Goal: Book appointment/travel/reservation

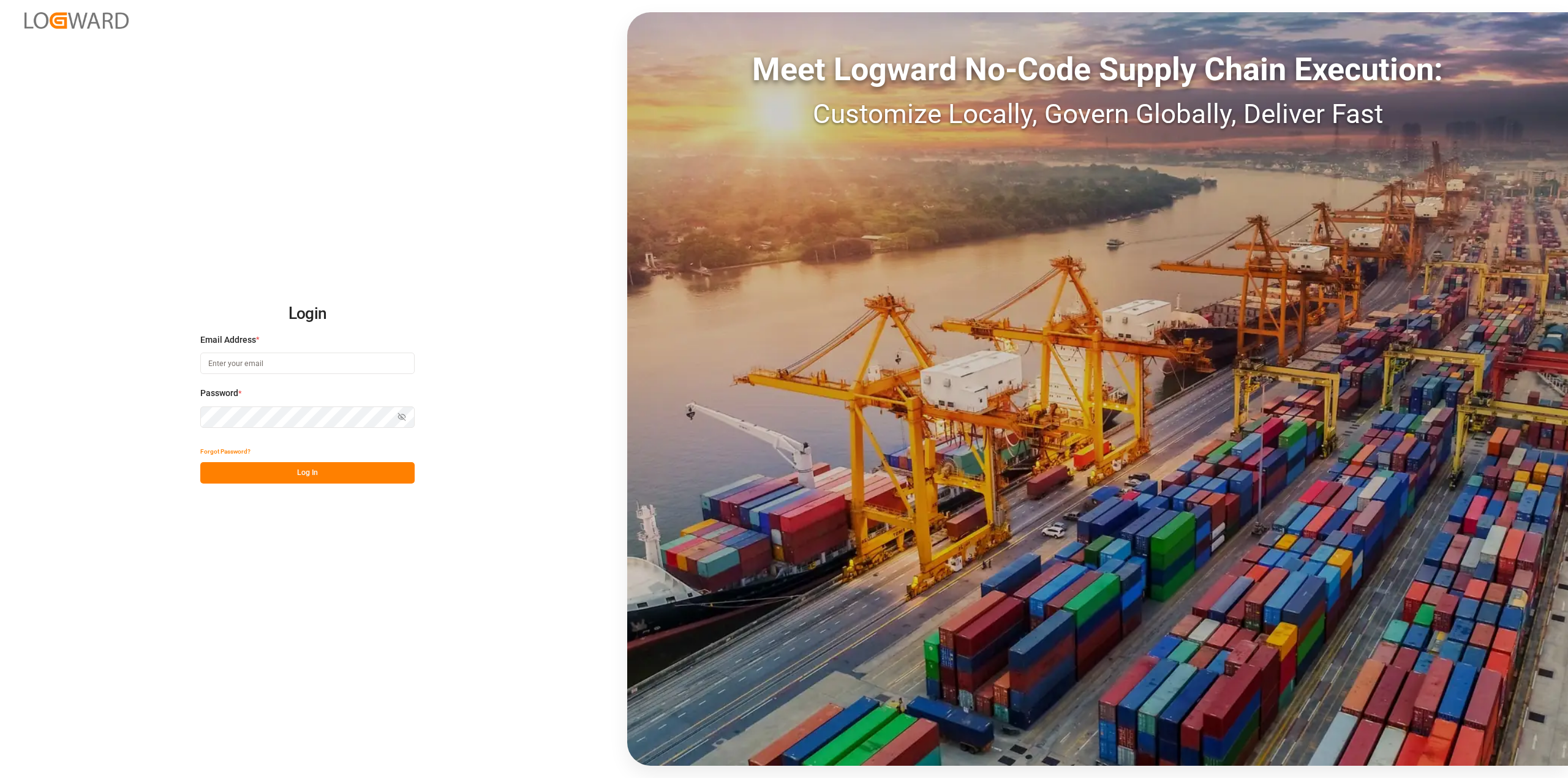
click at [233, 361] on input at bounding box center [307, 363] width 215 height 21
type input "[PERSON_NAME][EMAIL_ADDRESS][PERSON_NAME][DOMAIN_NAME]"
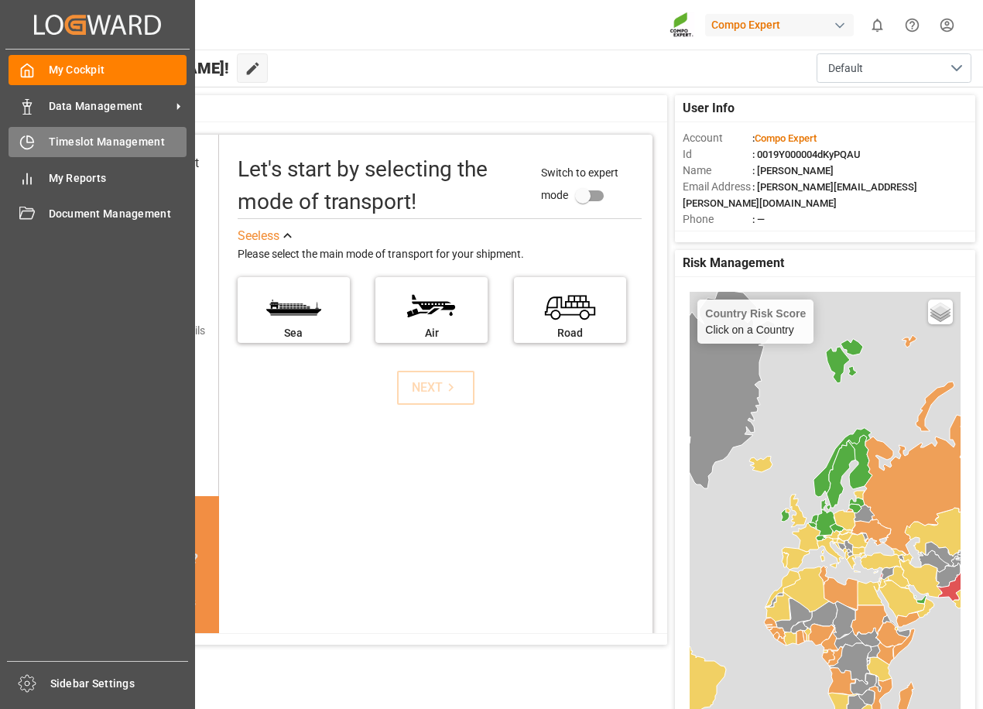
click at [31, 147] on icon at bounding box center [26, 142] width 15 height 15
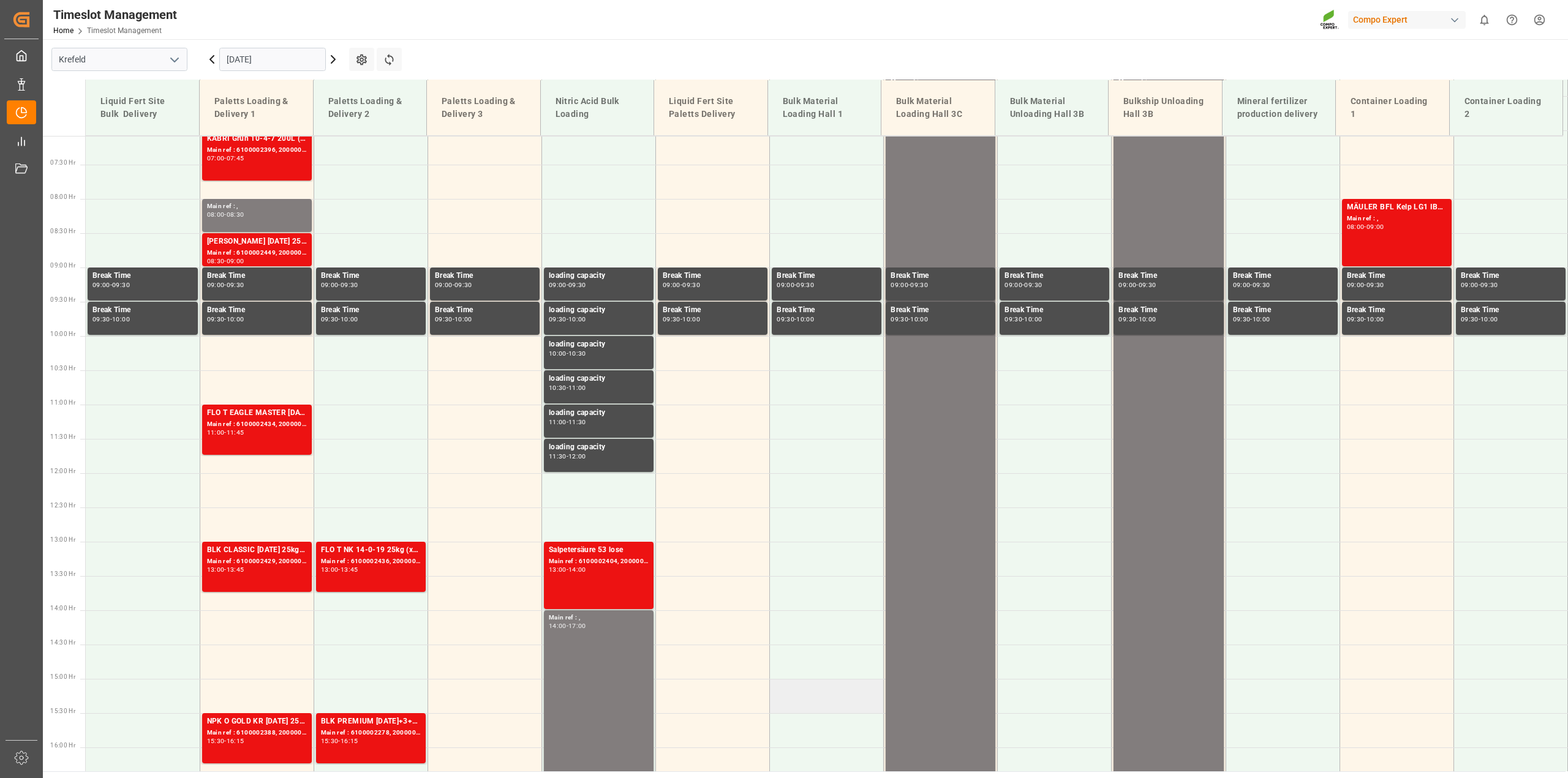
scroll to position [370, 0]
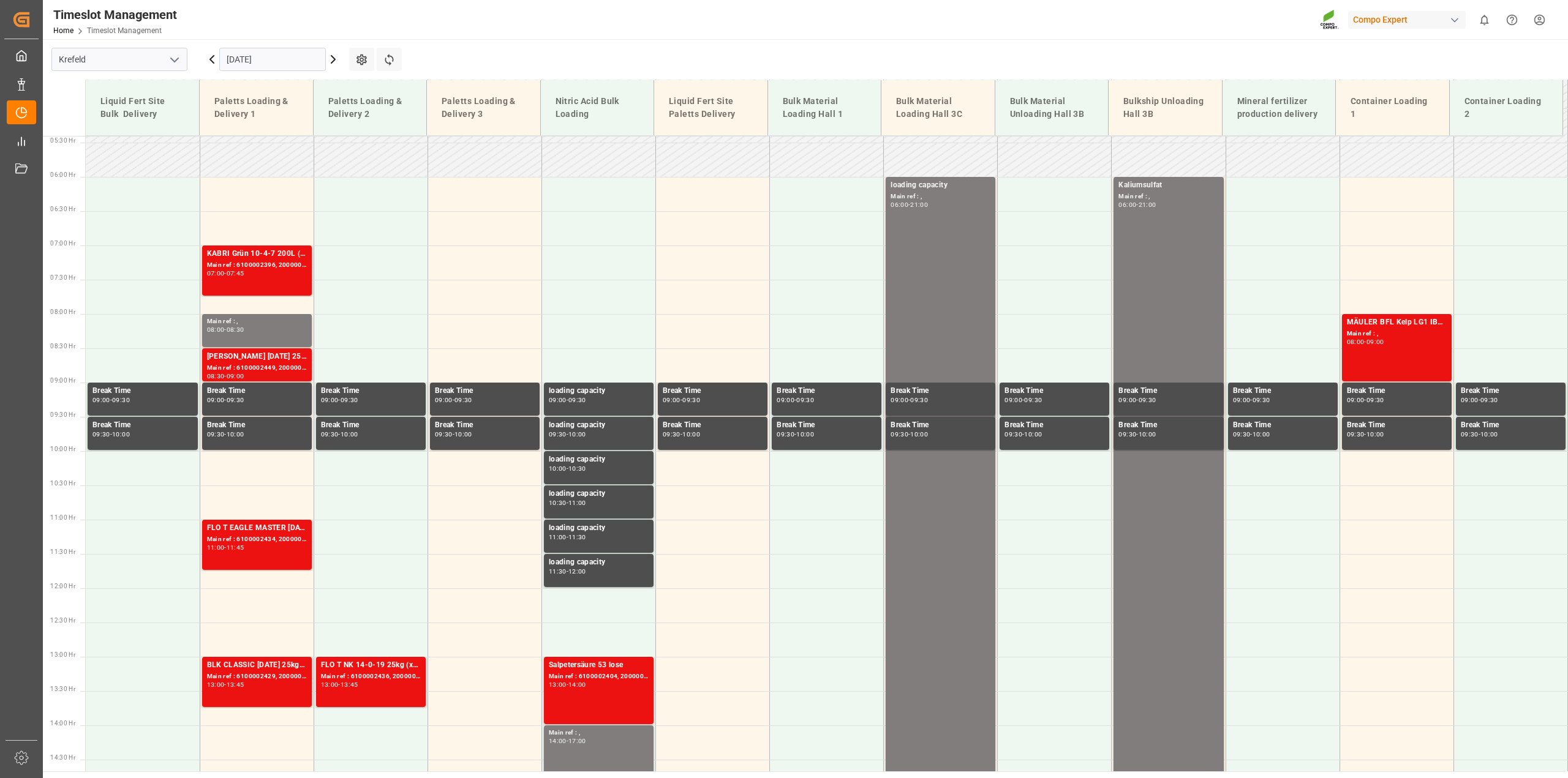
click at [332, 59] on icon at bounding box center [333, 59] width 15 height 15
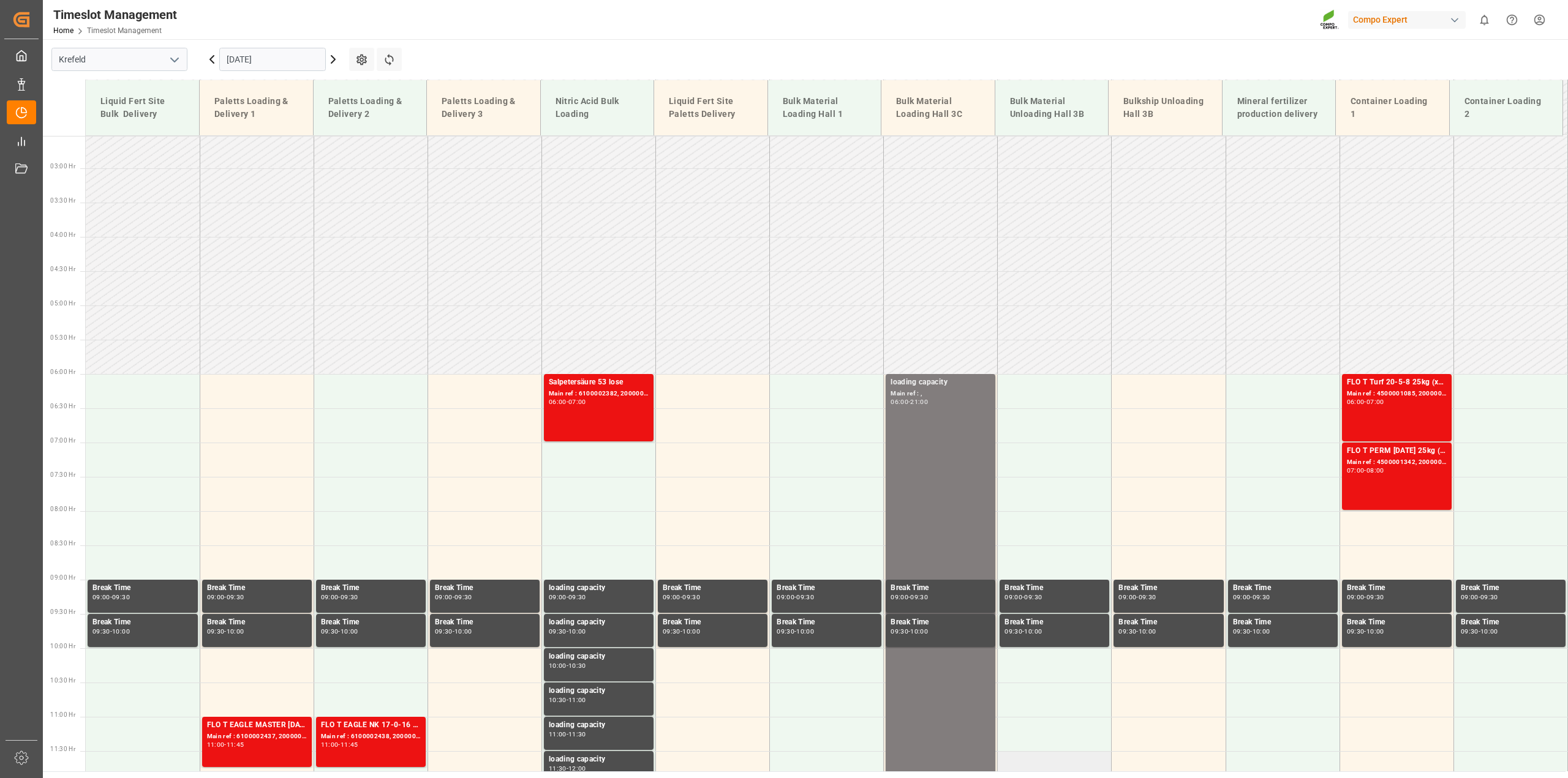
scroll to position [102, 0]
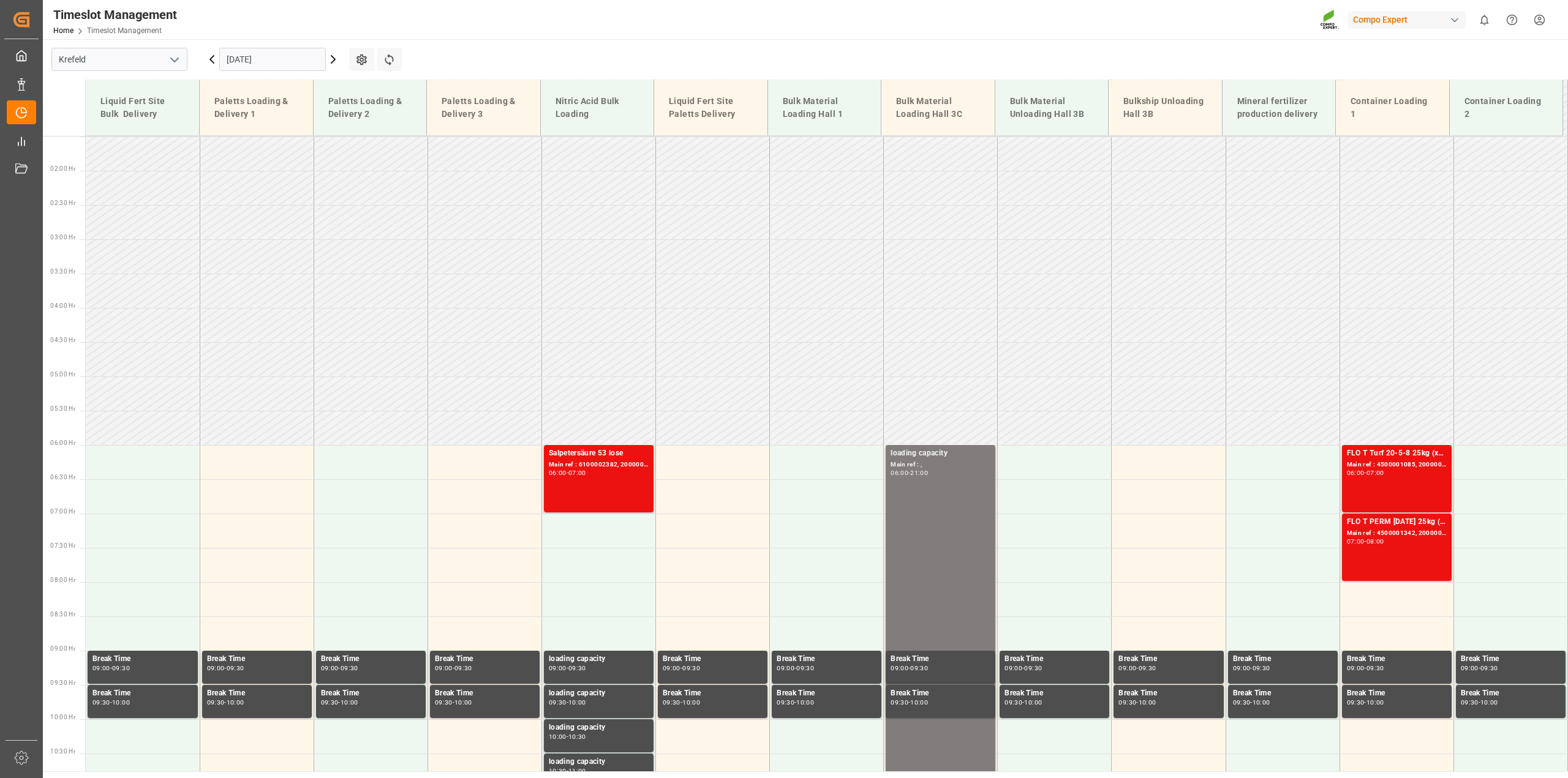
click at [334, 61] on icon at bounding box center [333, 59] width 15 height 15
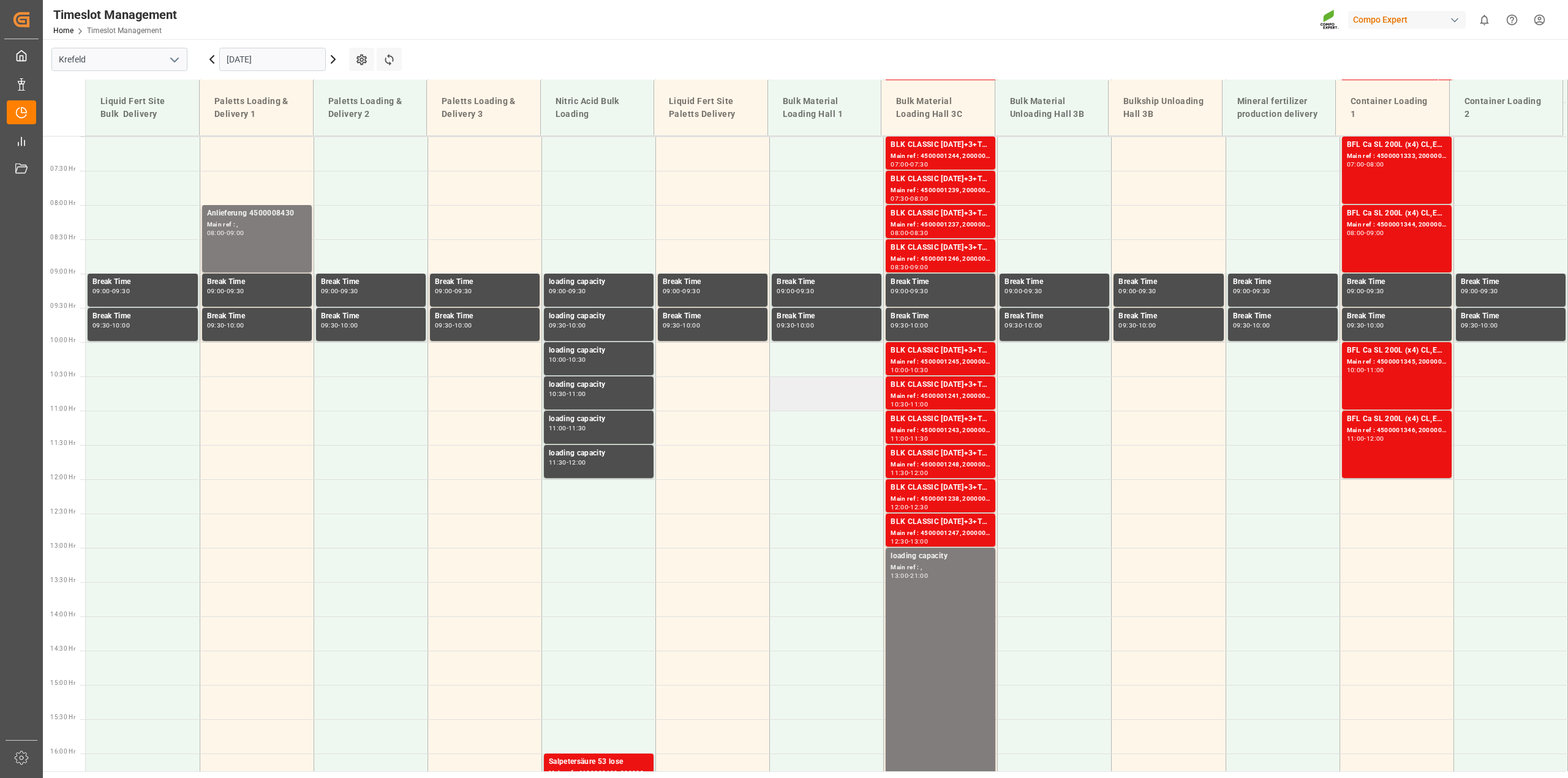
scroll to position [485, 0]
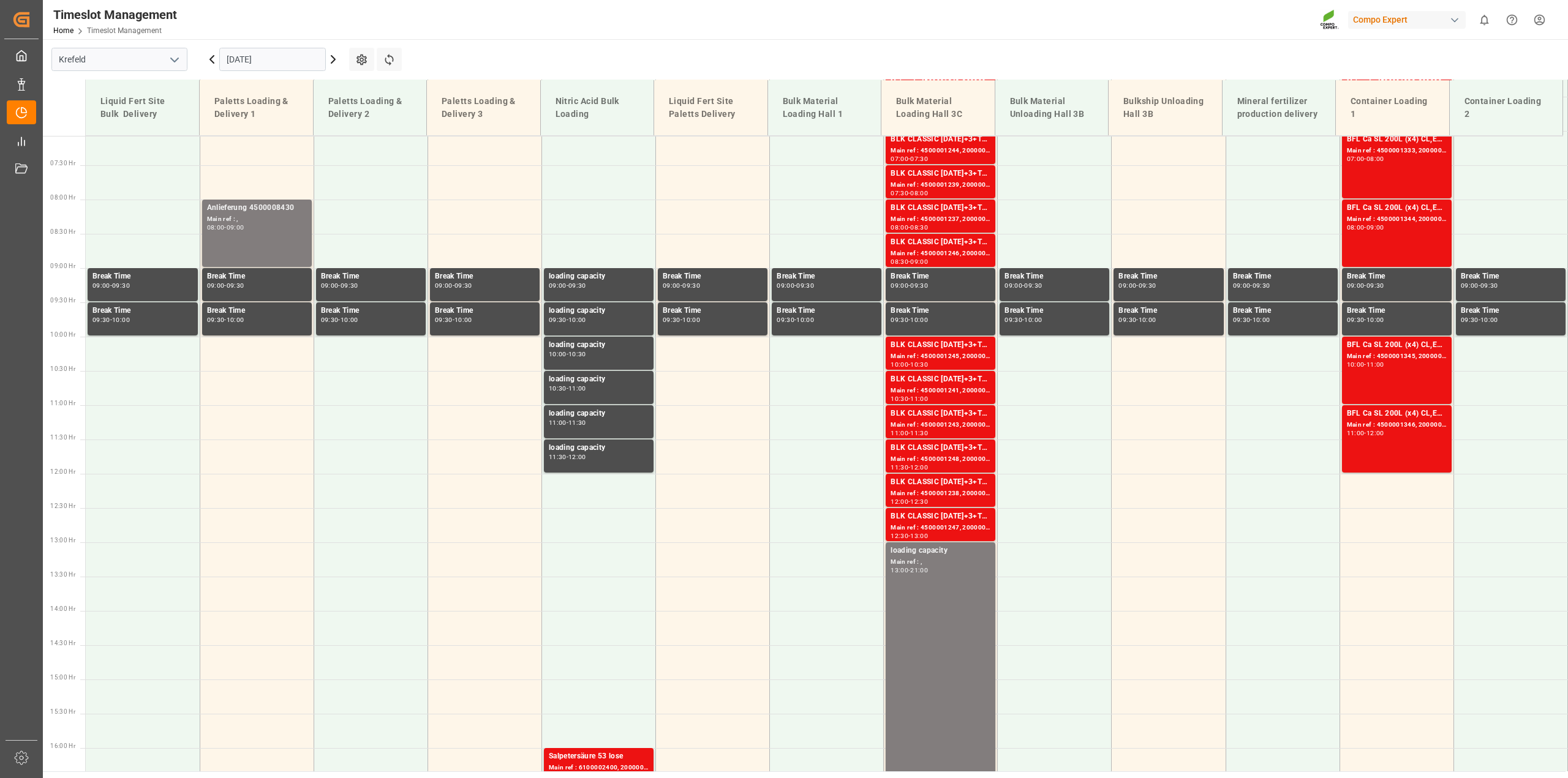
click at [334, 60] on icon at bounding box center [333, 59] width 4 height 7
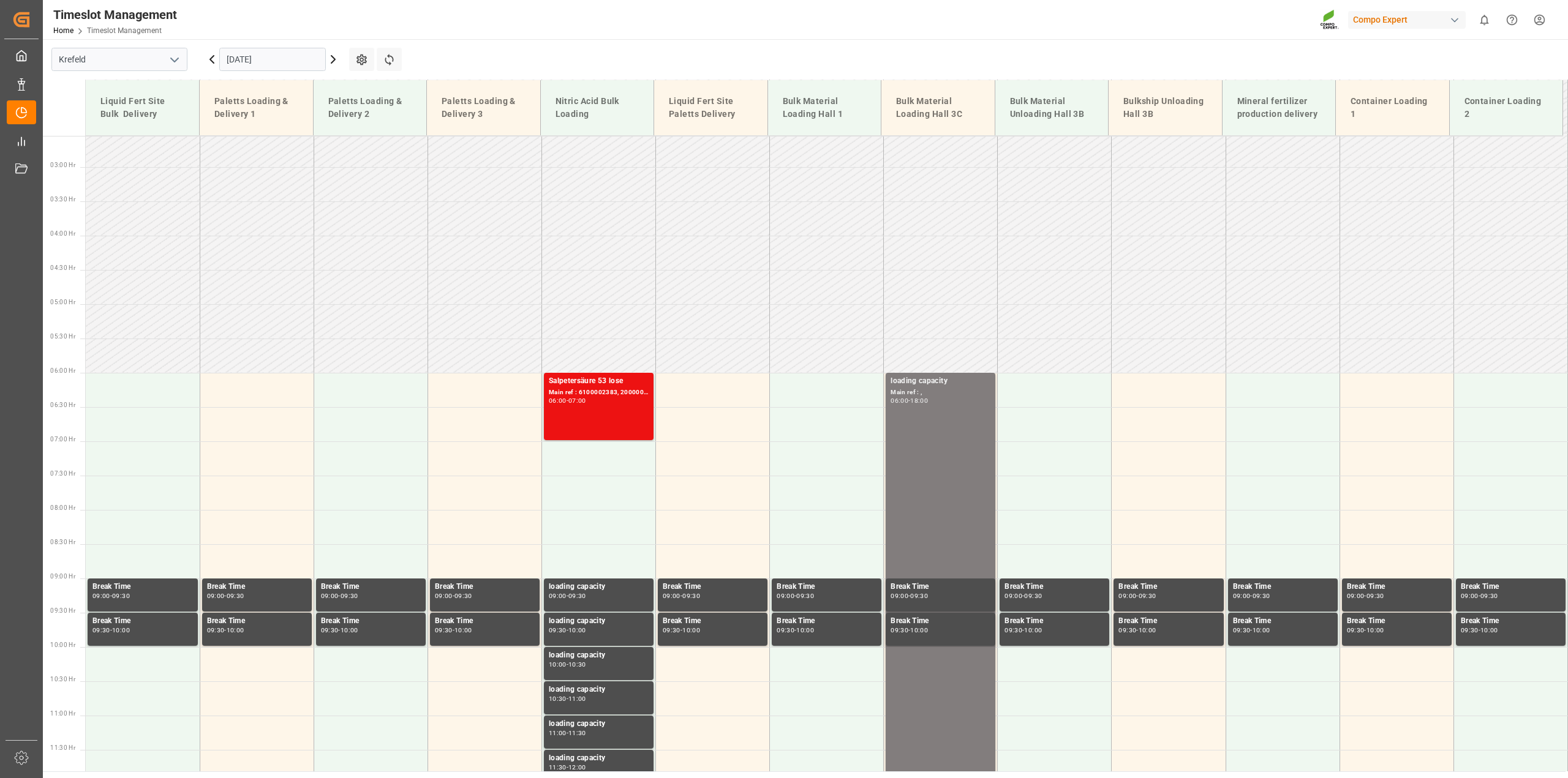
scroll to position [256, 0]
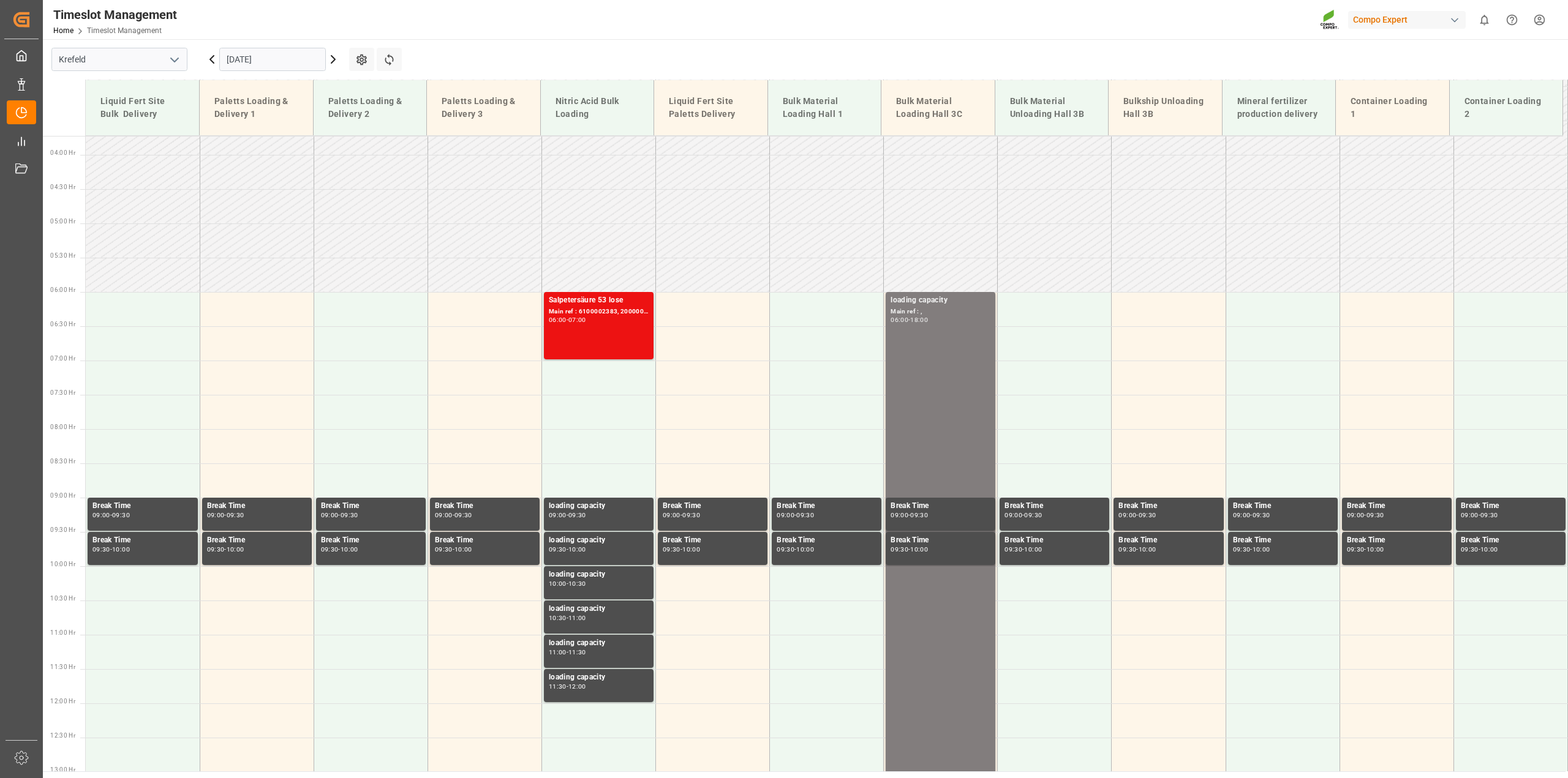
click at [332, 59] on icon at bounding box center [333, 59] width 15 height 15
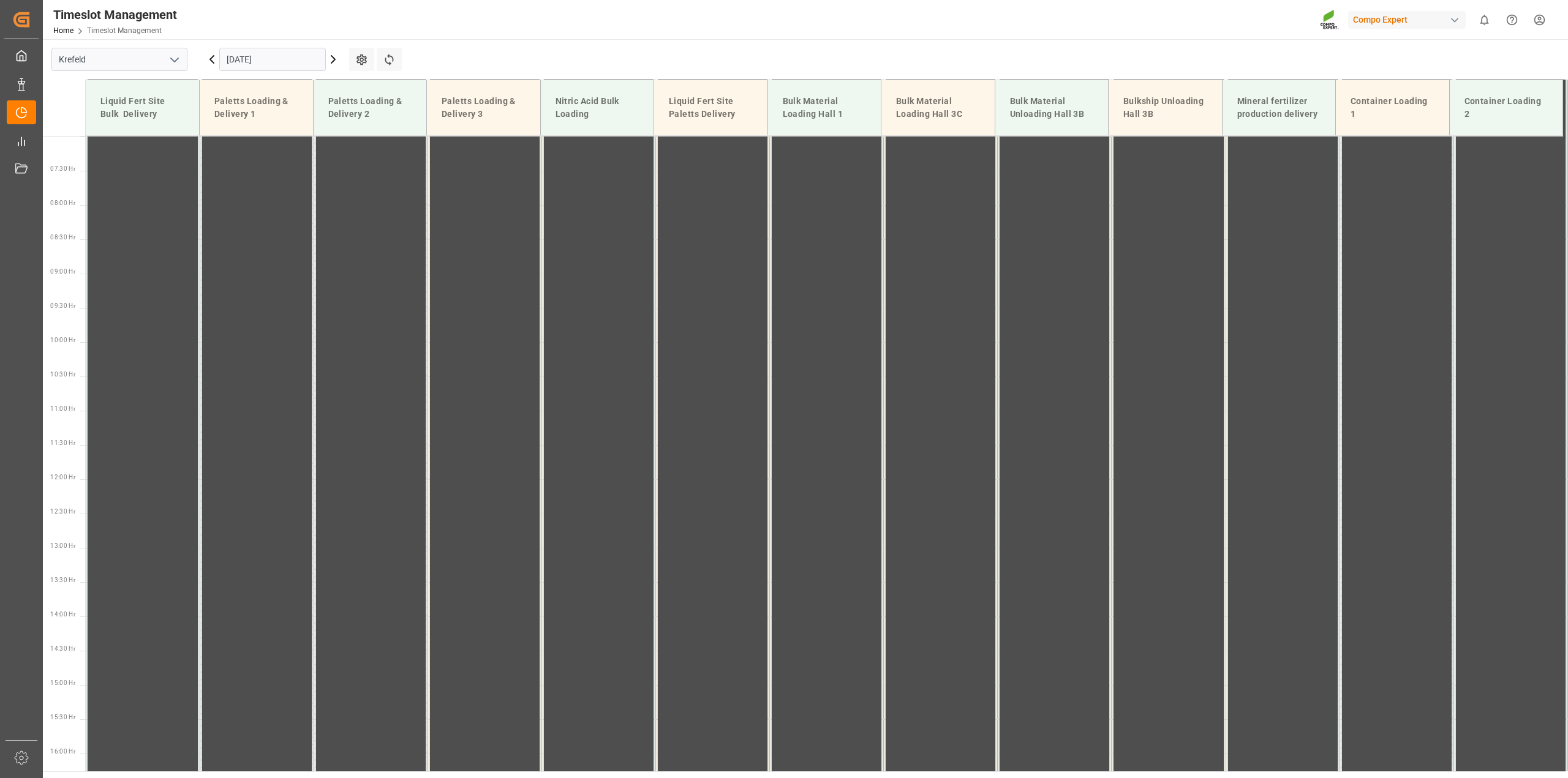
scroll to position [485, 0]
click at [276, 56] on input "[DATE]" at bounding box center [272, 59] width 107 height 23
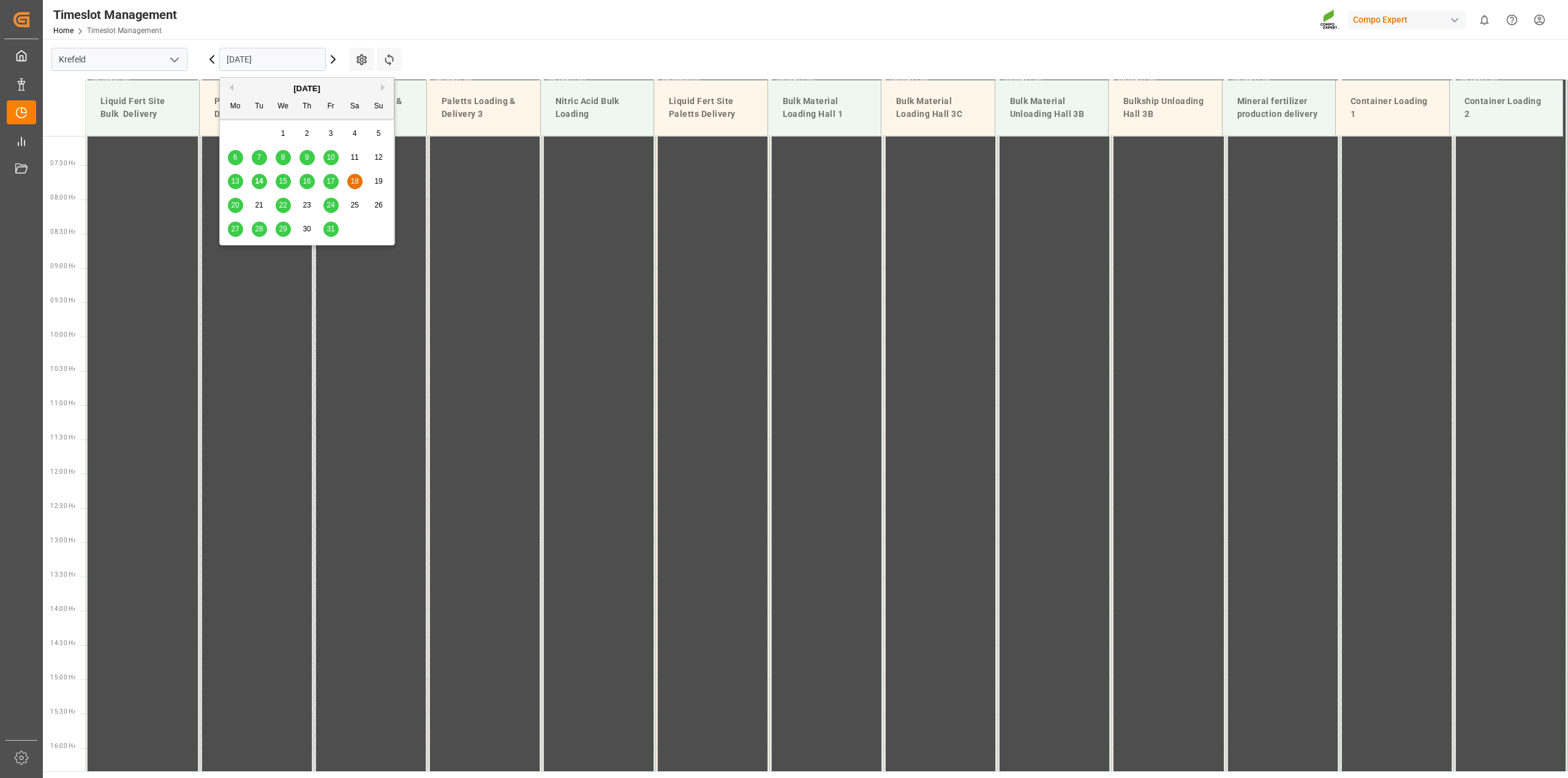
click at [233, 203] on span "20" at bounding box center [235, 205] width 8 height 9
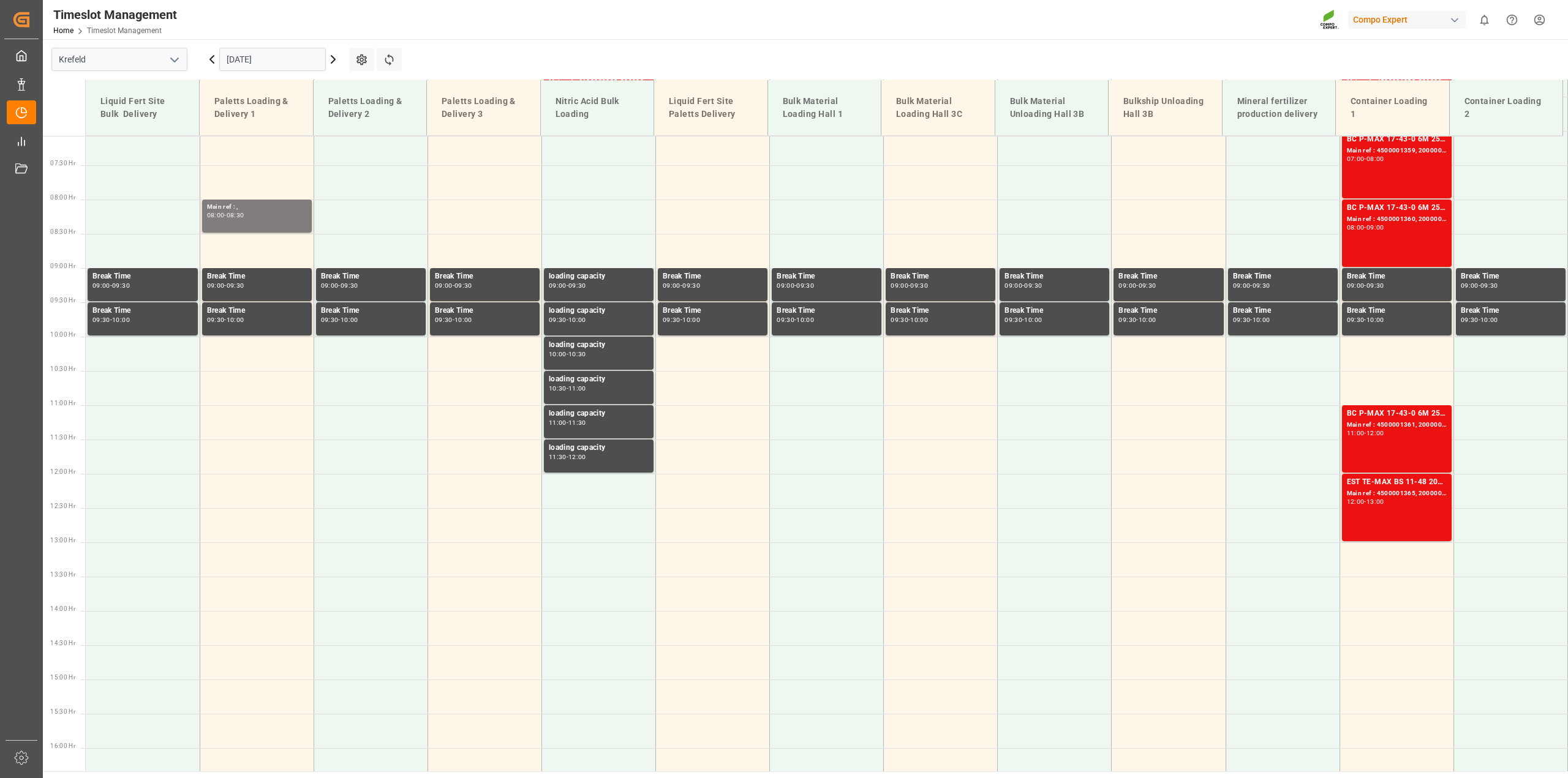
click at [334, 59] on icon at bounding box center [333, 59] width 4 height 7
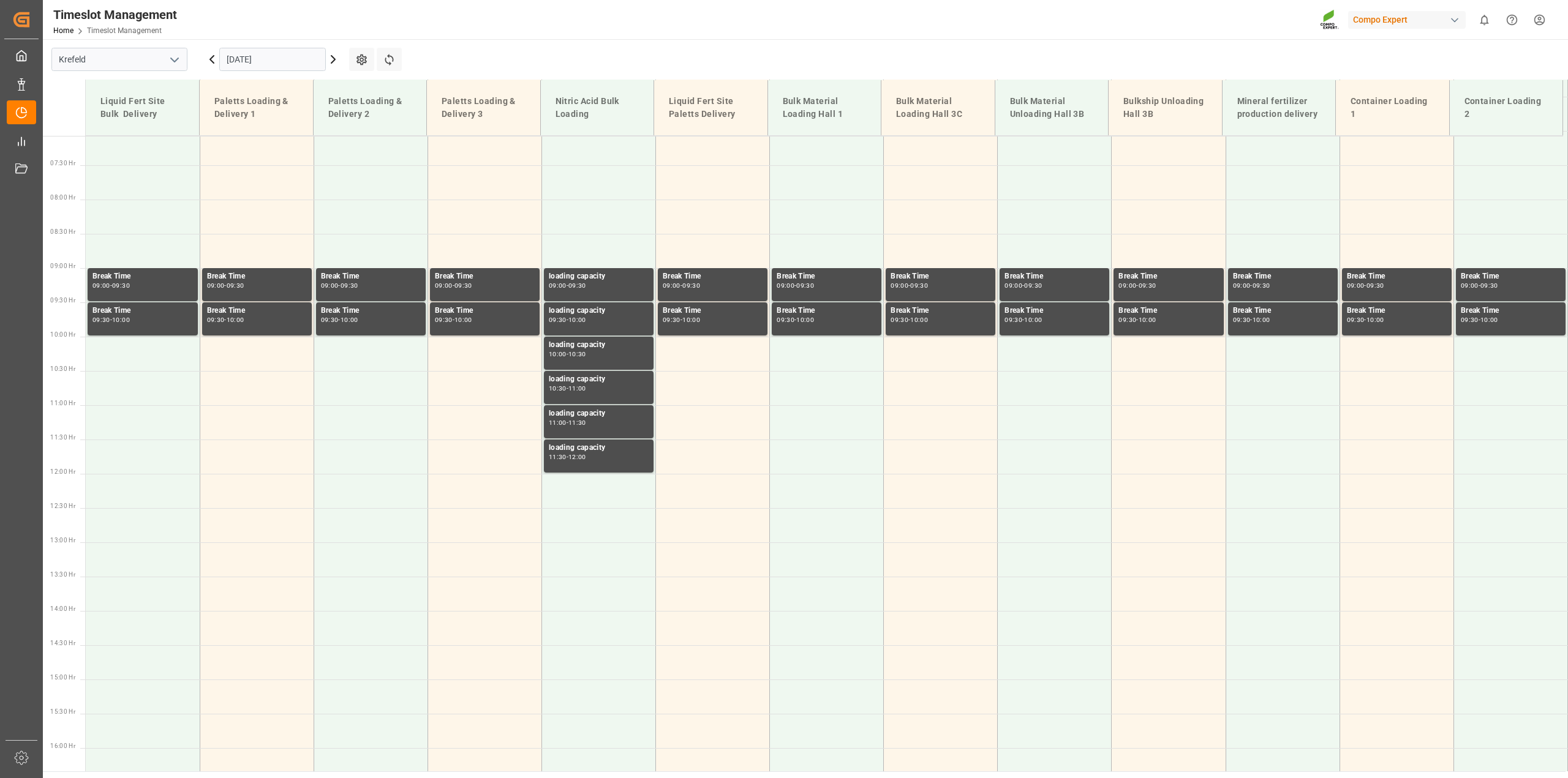
click at [334, 59] on icon at bounding box center [333, 59] width 4 height 7
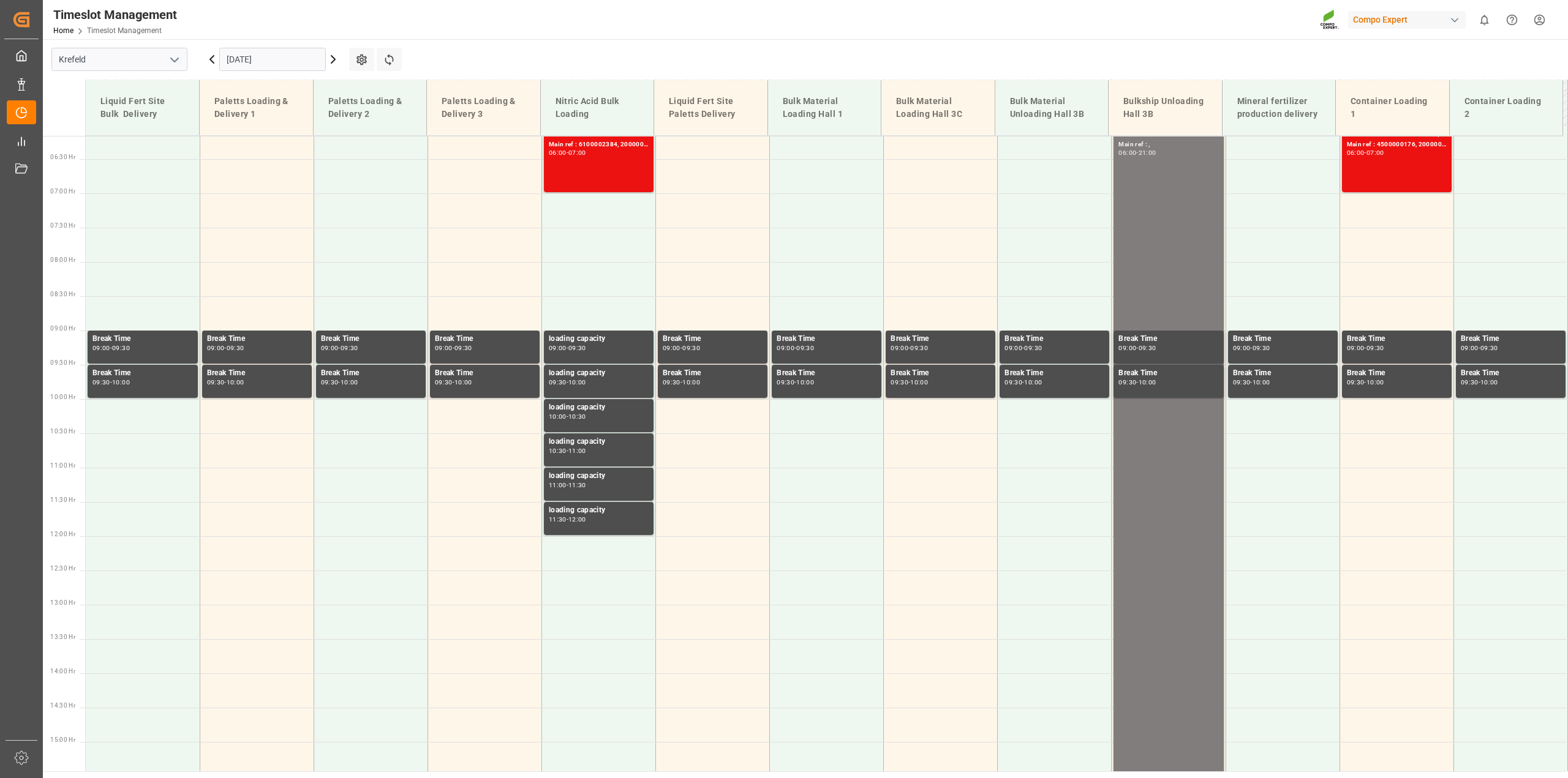
scroll to position [179, 0]
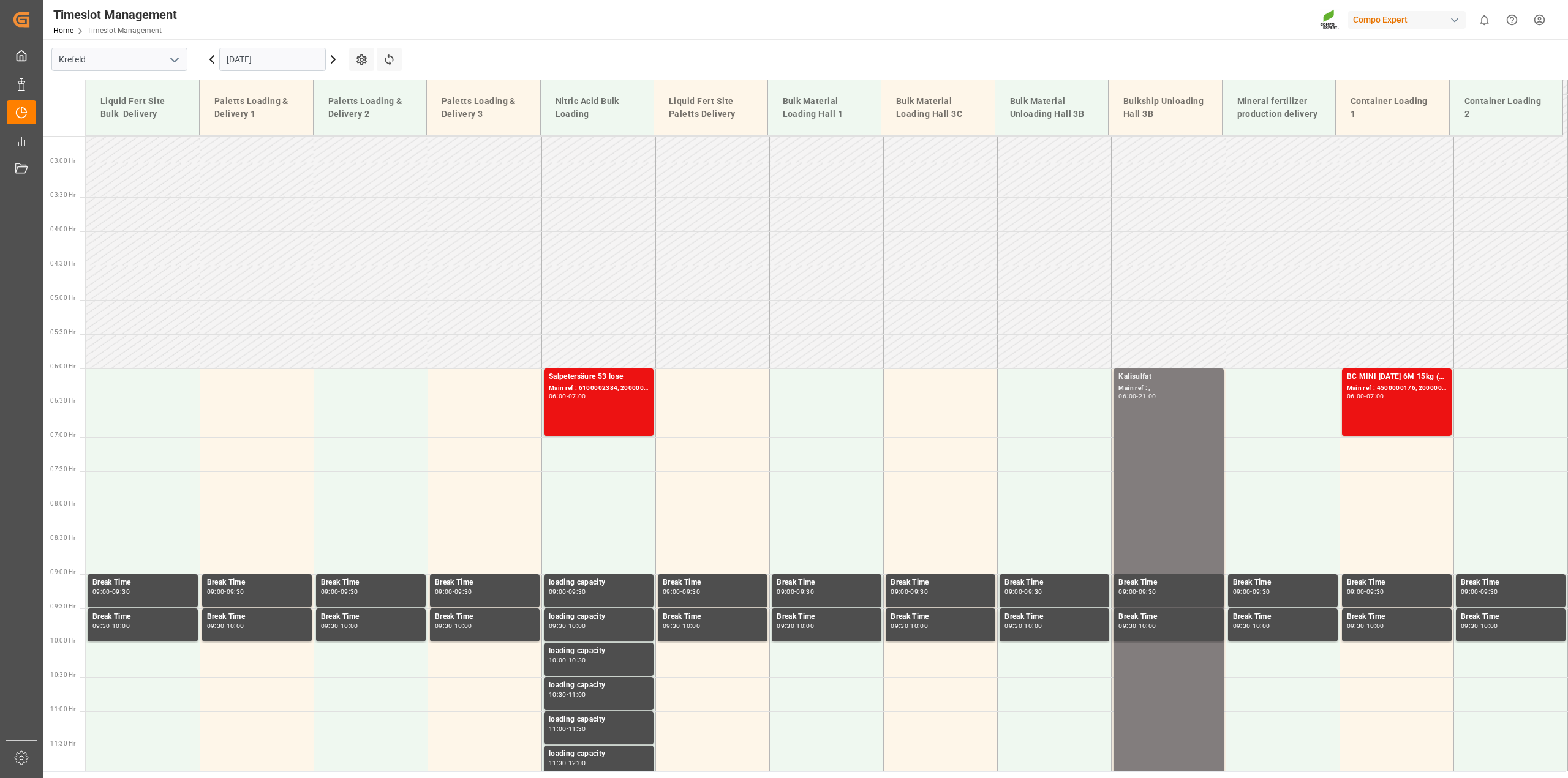
click at [237, 60] on input "[DATE]" at bounding box center [272, 59] width 107 height 23
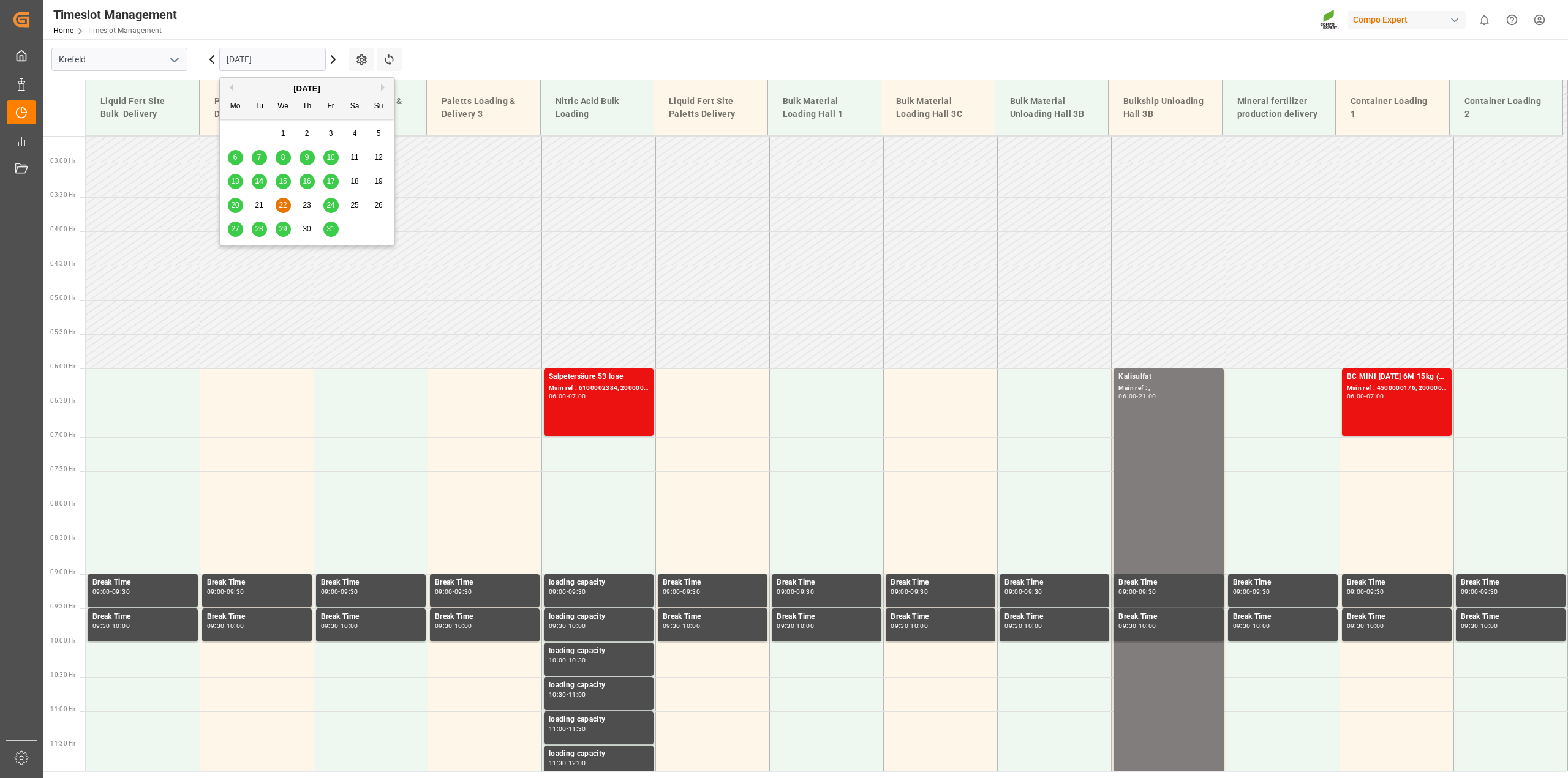
click at [257, 182] on span "14" at bounding box center [259, 181] width 8 height 9
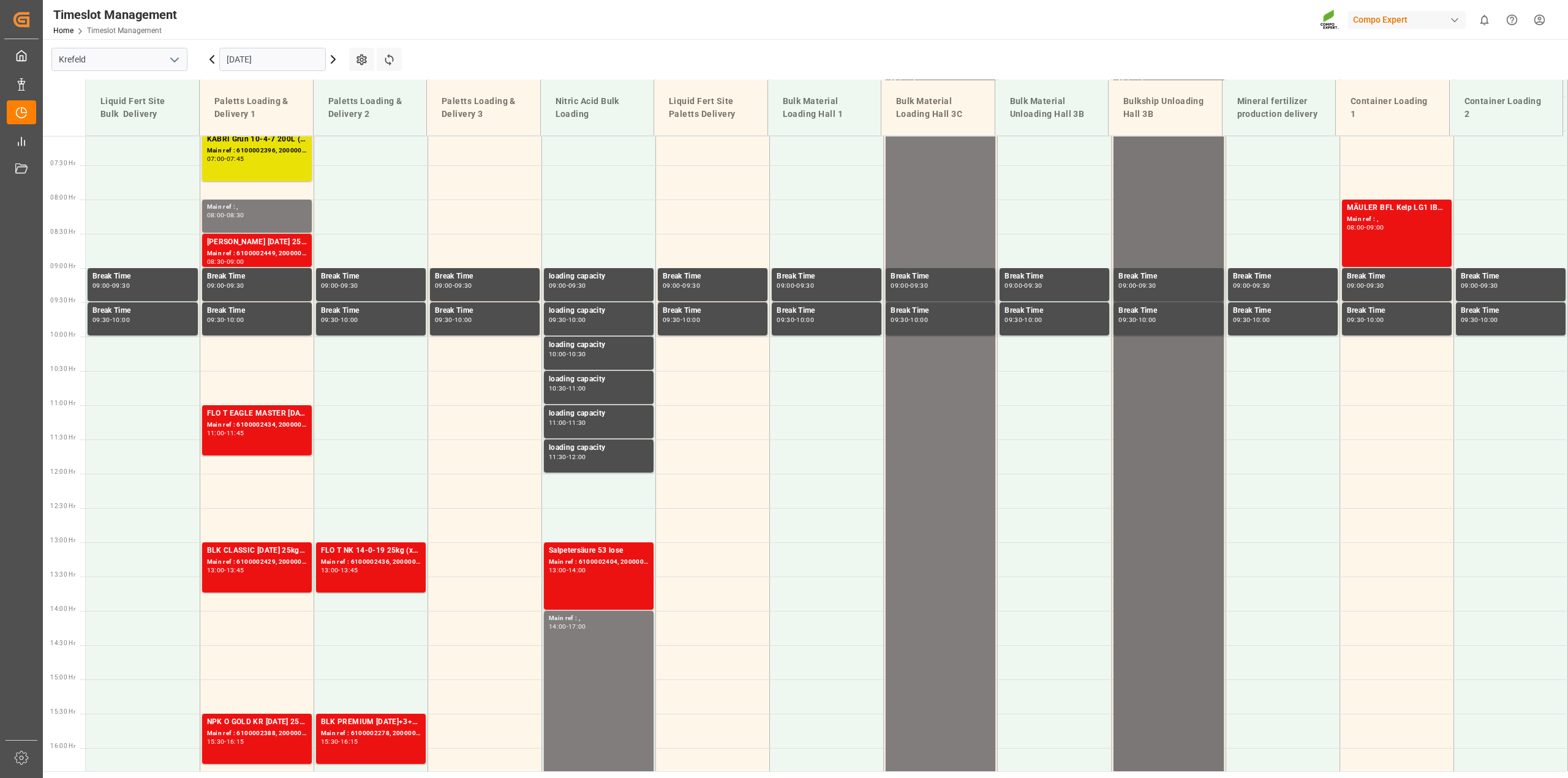
scroll to position [332, 0]
